Goal: Navigation & Orientation: Find specific page/section

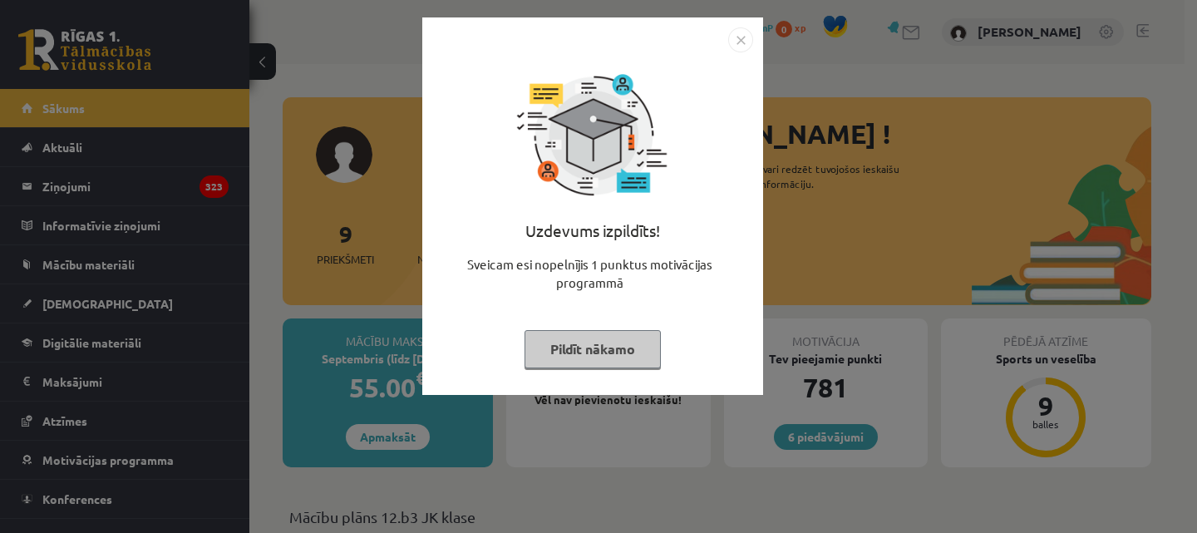
click at [600, 341] on button "Pildīt nākamo" at bounding box center [593, 349] width 136 height 38
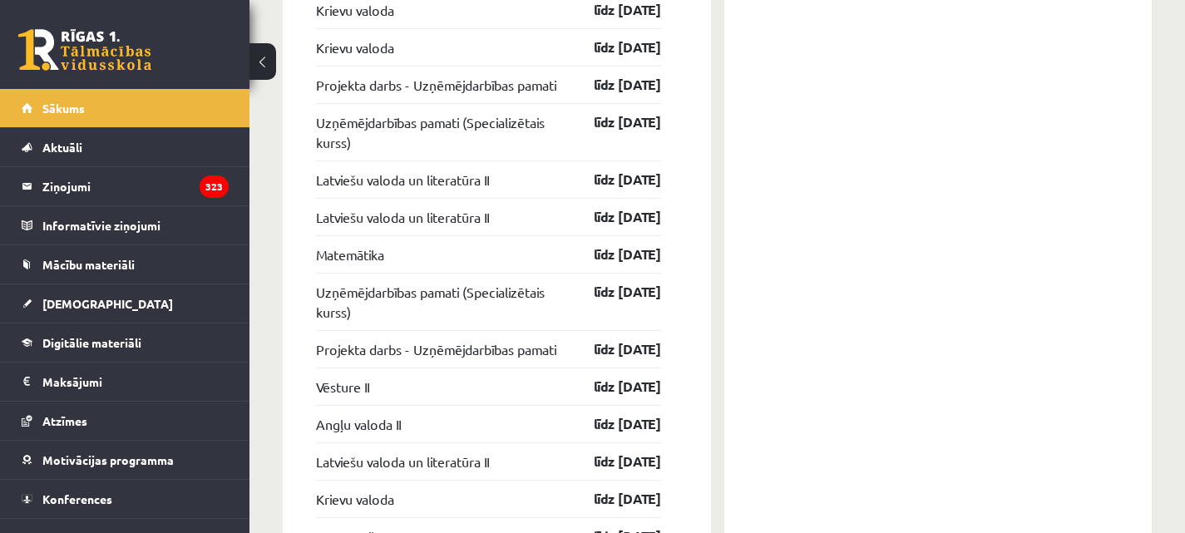
scroll to position [1663, 0]
click at [516, 122] on link "Uzņēmējdarbības pamati (Specializētais kurss)" at bounding box center [440, 131] width 249 height 40
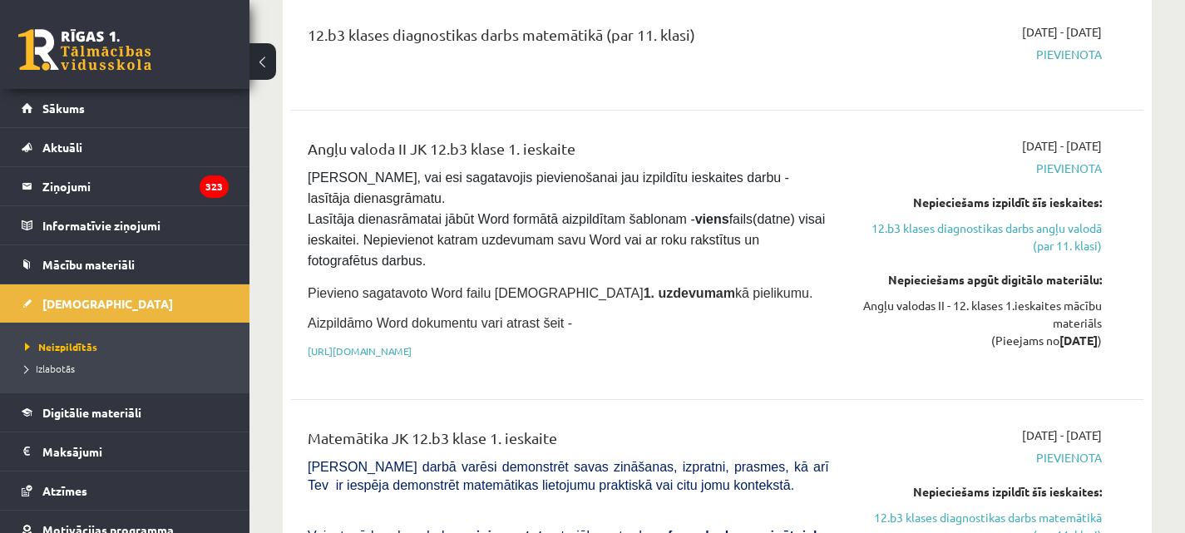
scroll to position [333, 0]
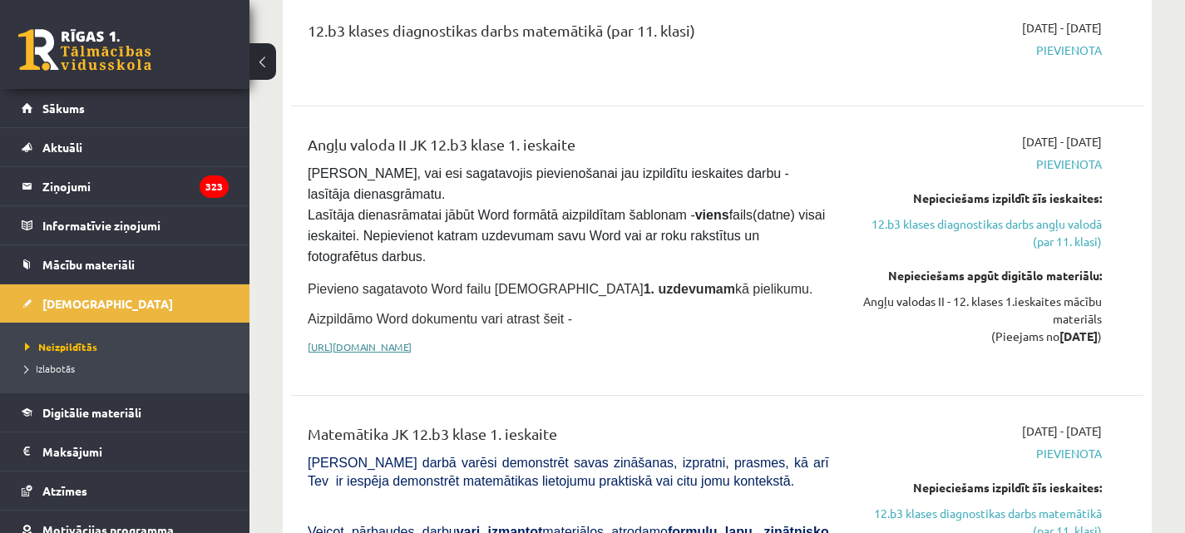
click at [412, 342] on link "[URL][DOMAIN_NAME]" at bounding box center [360, 346] width 104 height 13
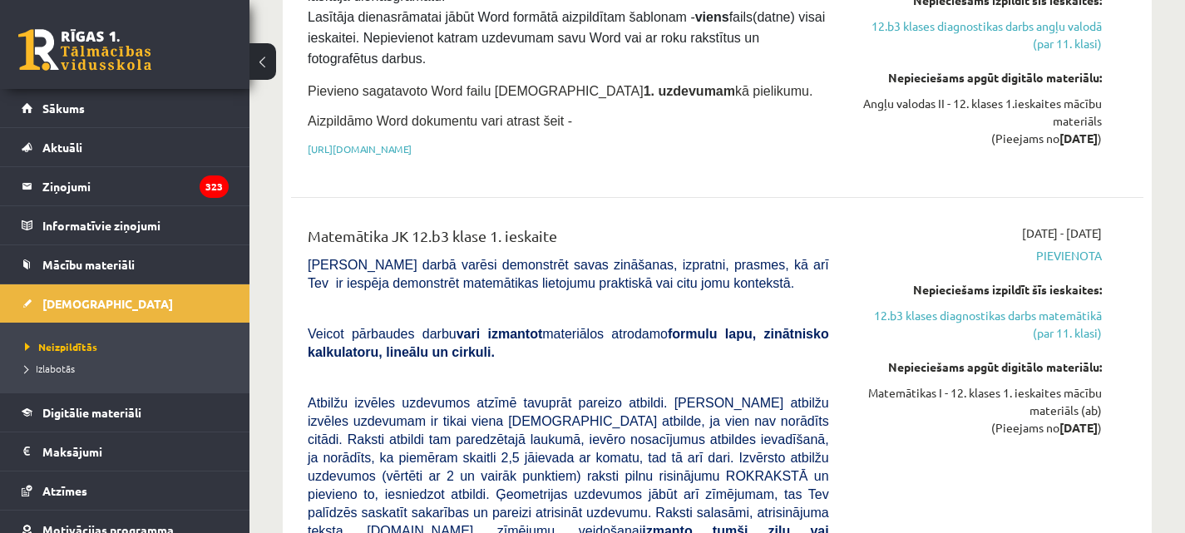
scroll to position [499, 0]
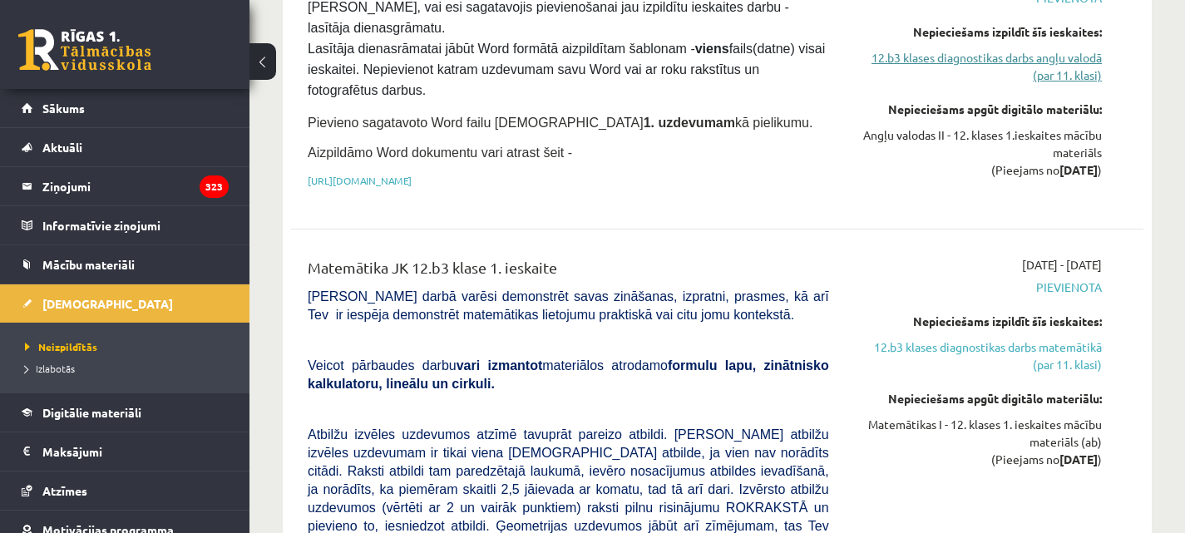
click at [986, 56] on link "12.b3 klases diagnostikas darbs angļu valodā (par 11. klasi)" at bounding box center [978, 66] width 248 height 35
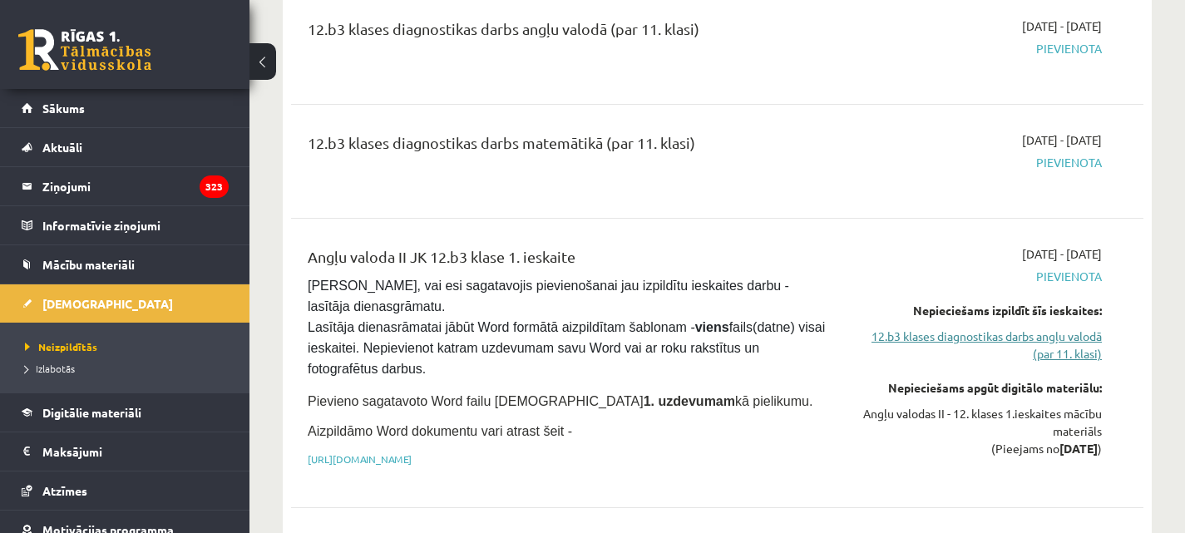
click at [952, 333] on link "12.b3 klases diagnostikas darbs angļu valodā (par 11. klasi)" at bounding box center [978, 345] width 248 height 35
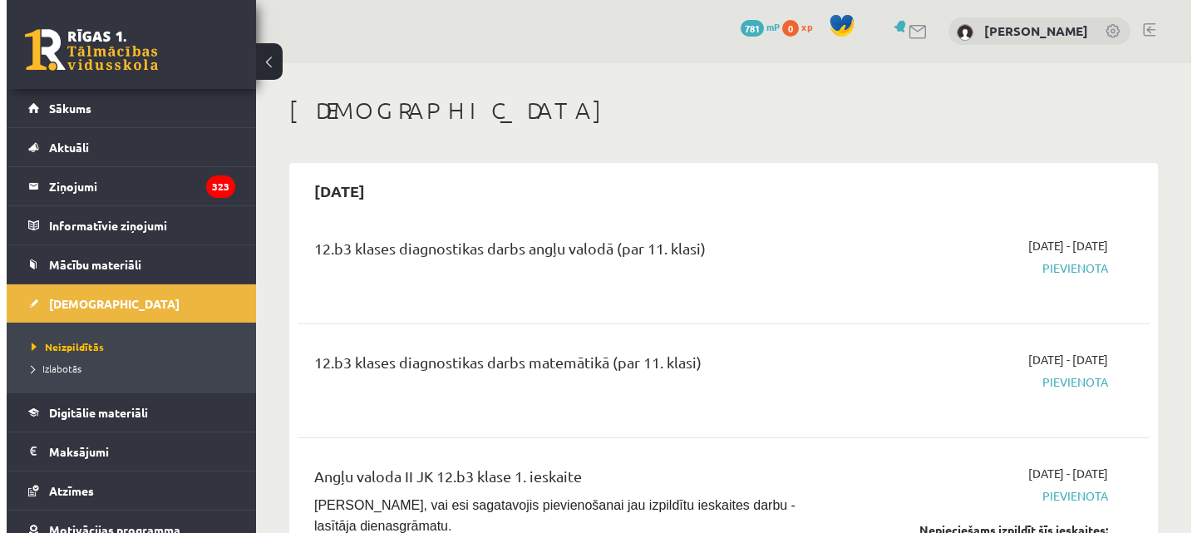
scroll to position [0, 0]
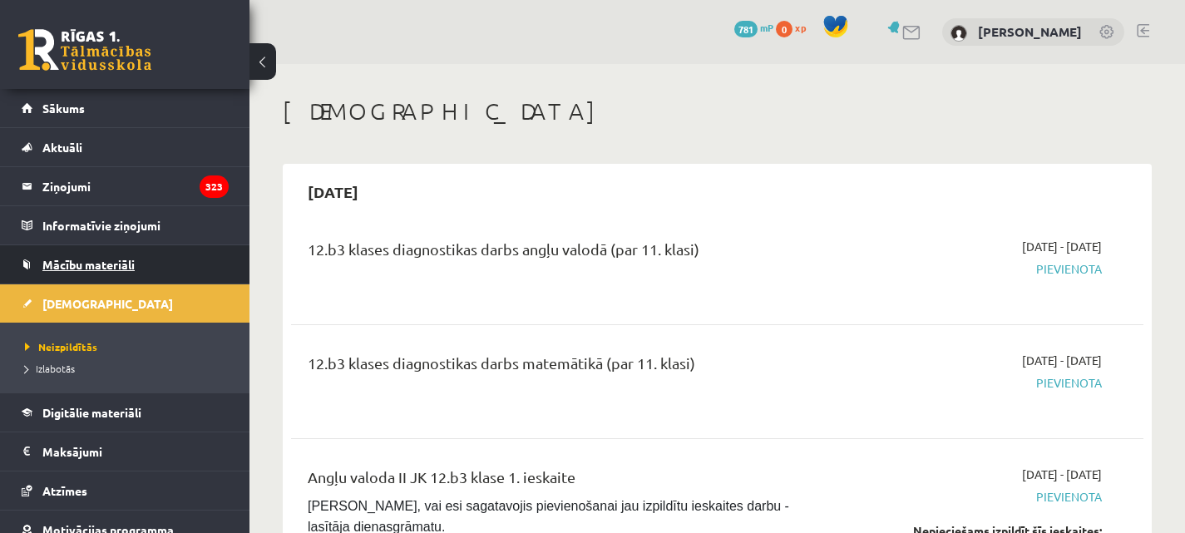
click at [107, 261] on span "Mācību materiāli" at bounding box center [88, 264] width 92 height 15
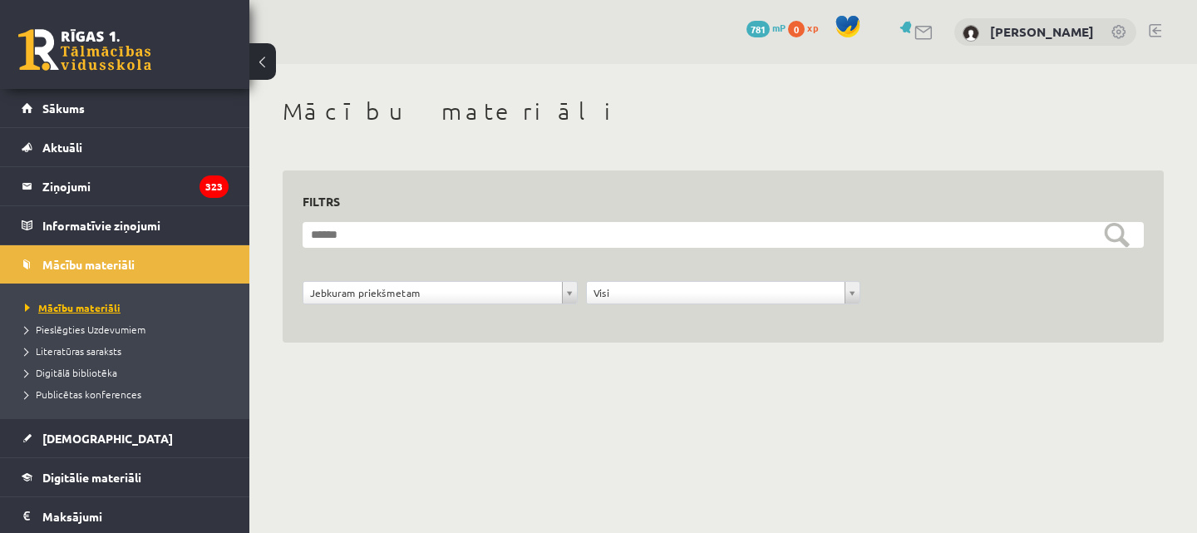
click at [96, 309] on span "Mācību materiāli" at bounding box center [73, 307] width 96 height 13
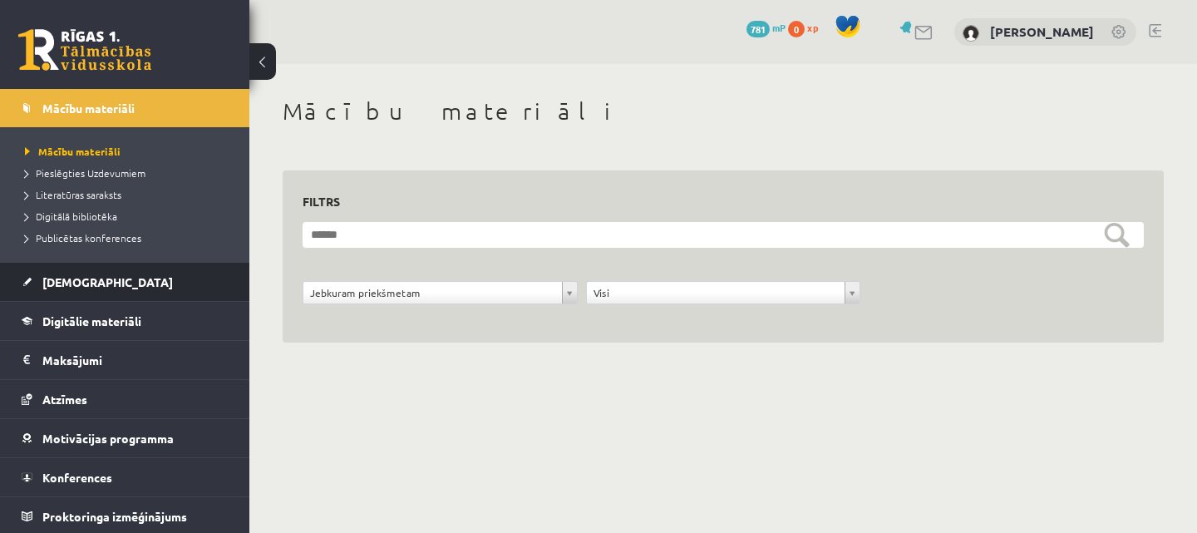
scroll to position [159, 0]
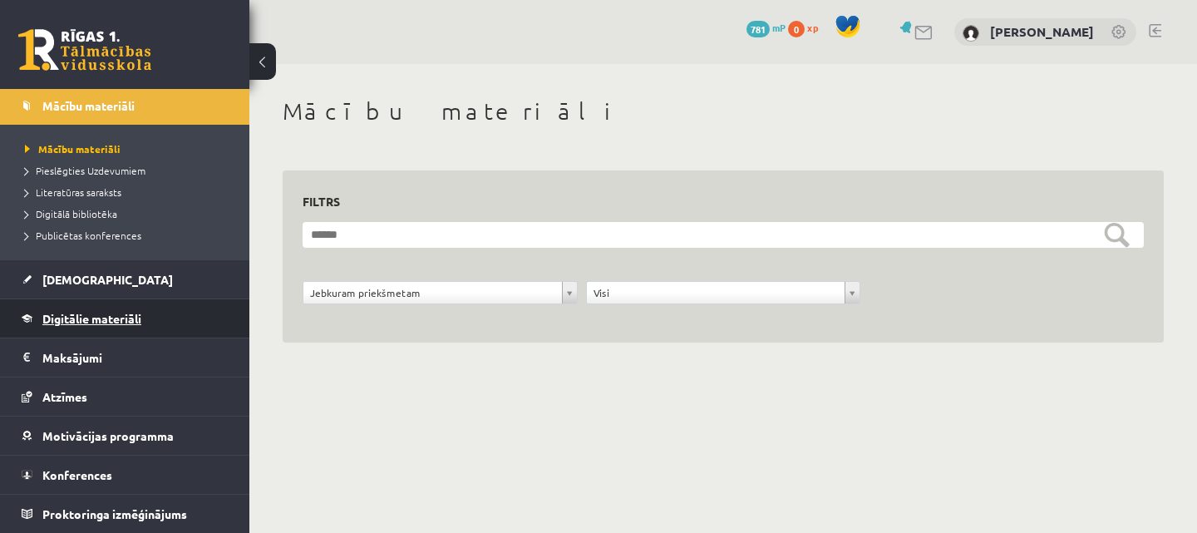
click at [67, 323] on span "Digitālie materiāli" at bounding box center [91, 318] width 99 height 15
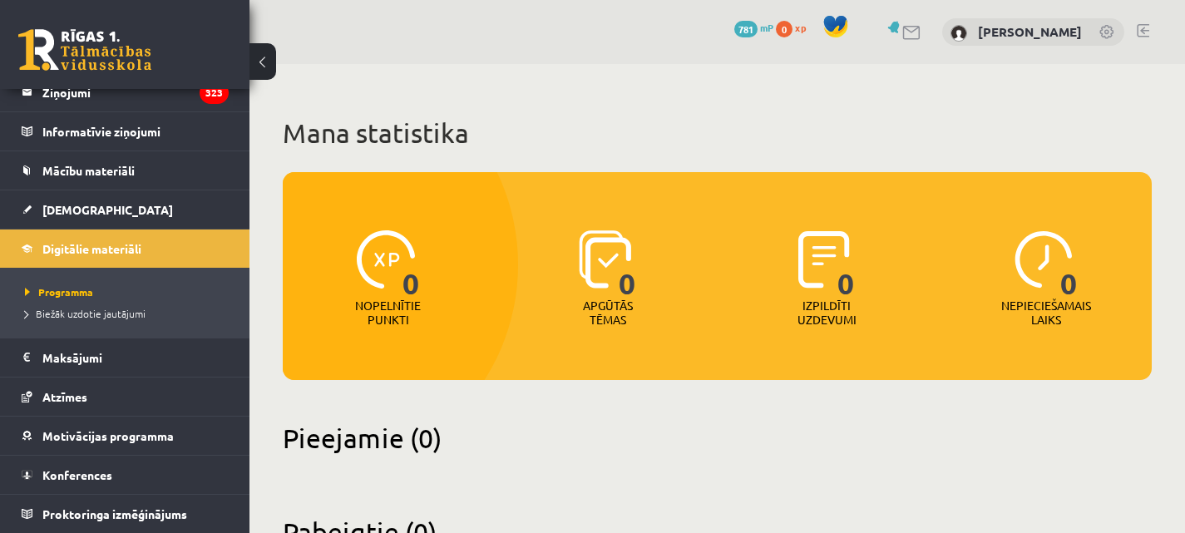
click at [1143, 24] on link at bounding box center [1142, 30] width 12 height 13
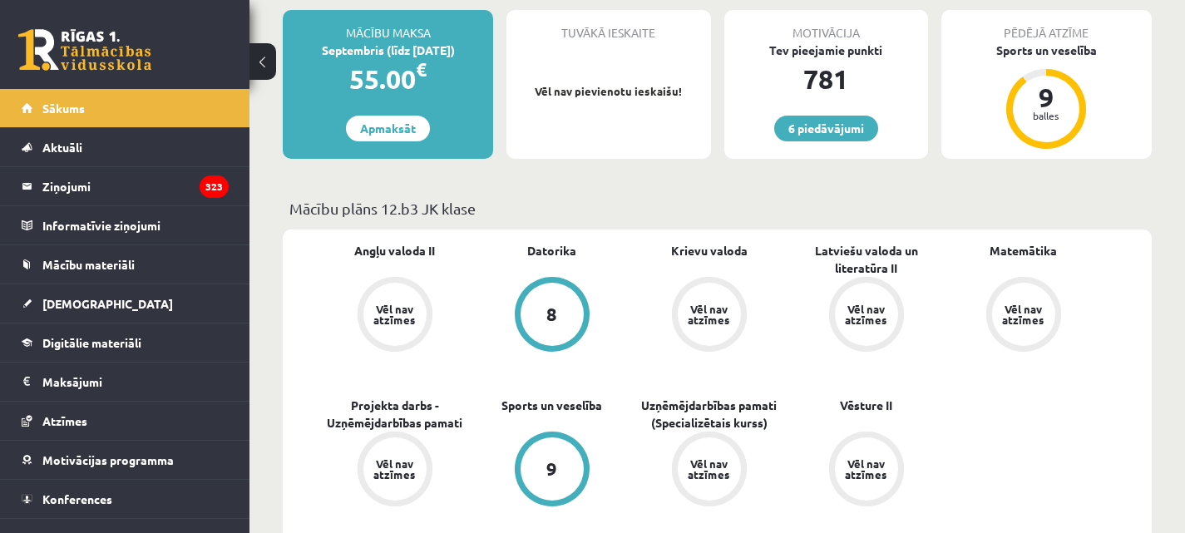
scroll to position [333, 0]
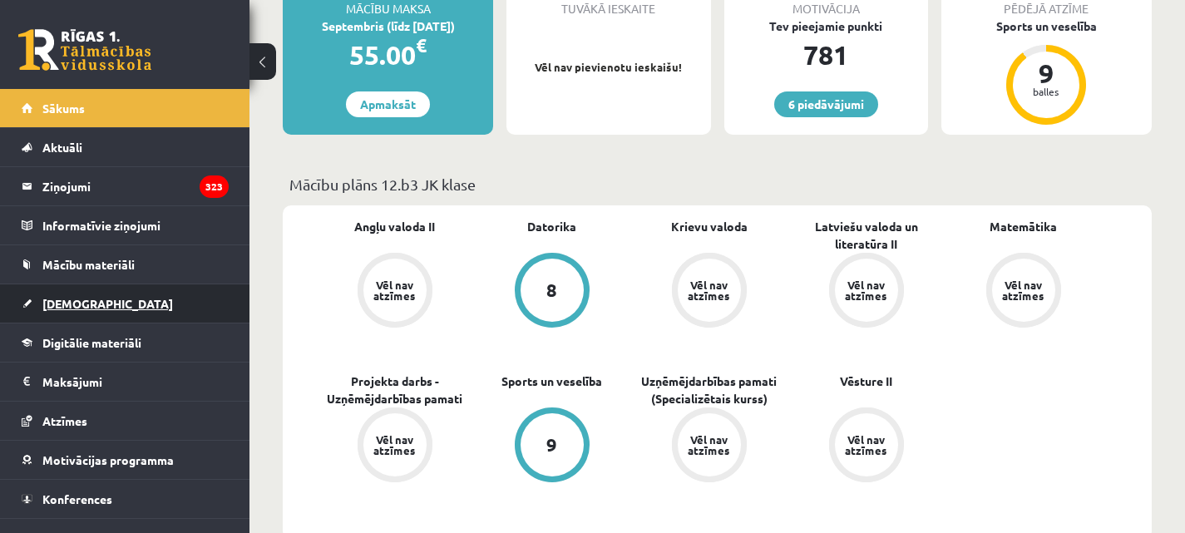
click at [61, 308] on span "[DEMOGRAPHIC_DATA]" at bounding box center [107, 303] width 131 height 15
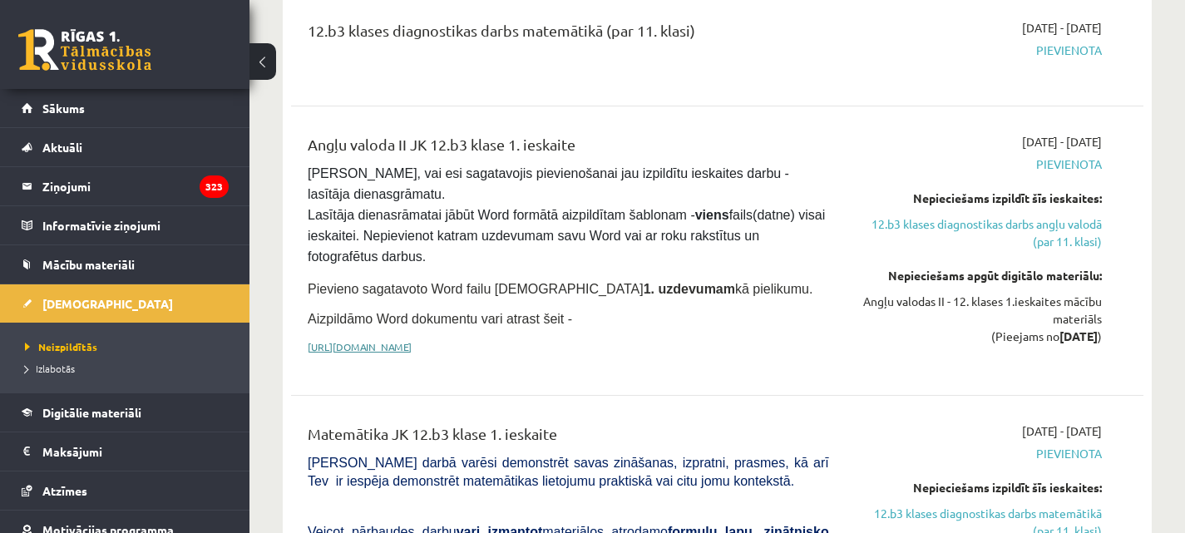
click at [412, 341] on link "[URL][DOMAIN_NAME]" at bounding box center [360, 346] width 104 height 13
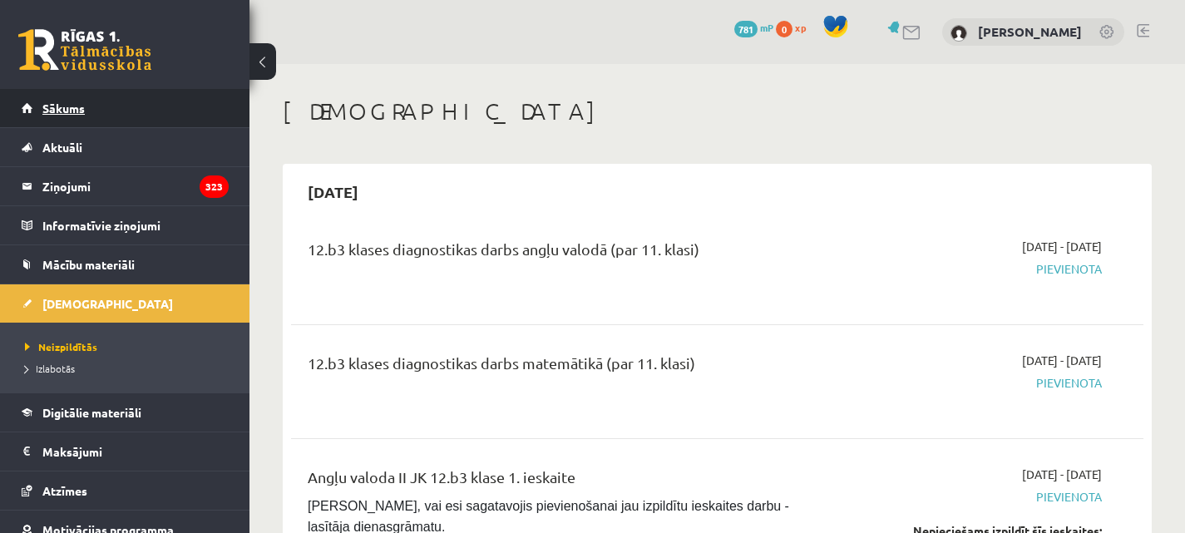
click at [108, 107] on link "Sākums" at bounding box center [125, 108] width 207 height 38
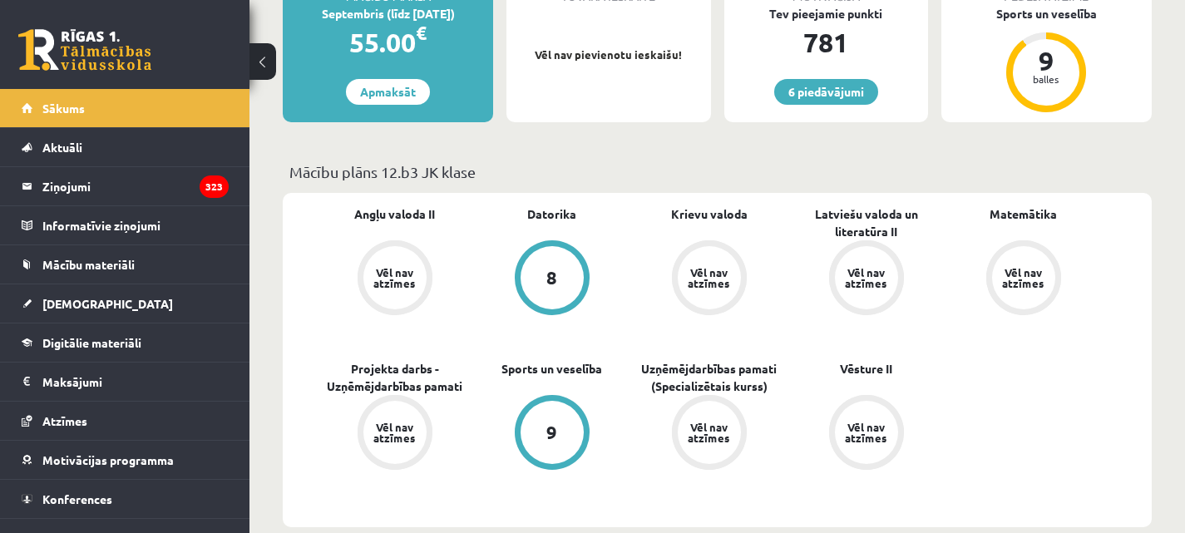
scroll to position [83, 0]
